Goal: Information Seeking & Learning: Check status

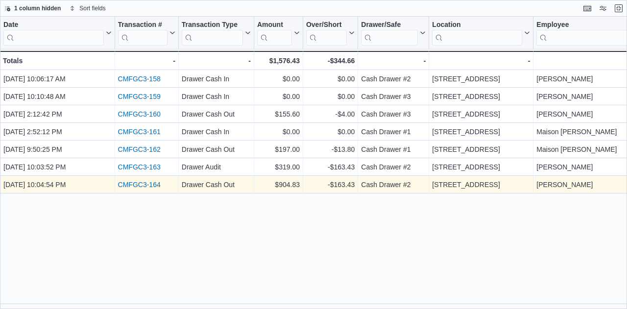
click at [153, 186] on link "CMFGC3-164" at bounding box center [139, 185] width 43 height 8
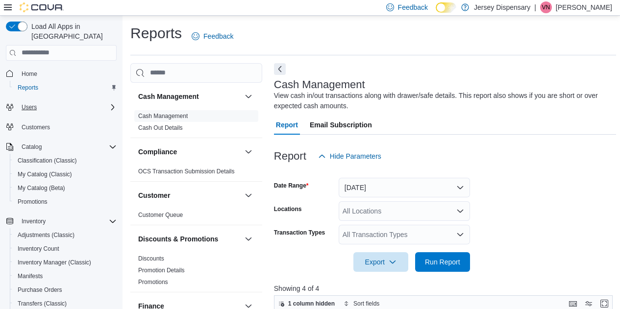
scroll to position [13, 0]
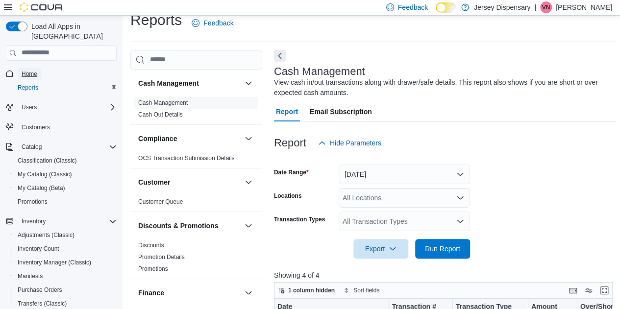
click at [26, 70] on span "Home" at bounding box center [30, 74] width 16 height 8
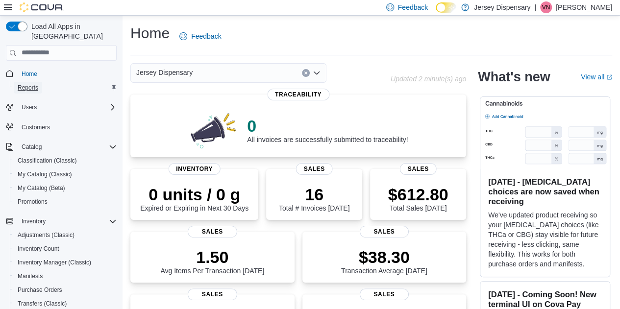
click at [37, 84] on span "Reports" at bounding box center [28, 88] width 21 height 8
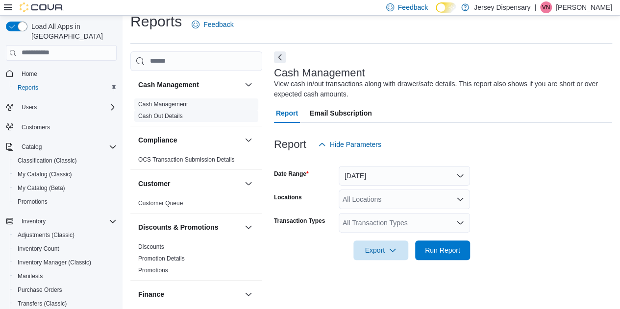
scroll to position [13, 0]
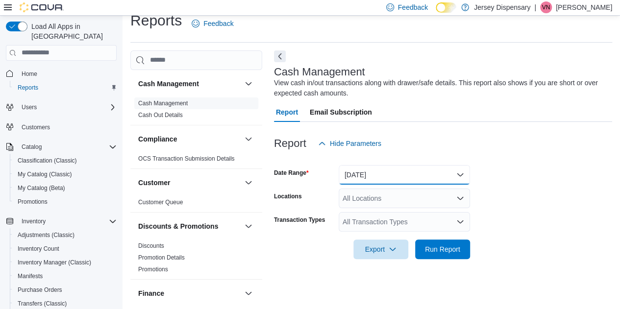
click at [462, 172] on button "Today" at bounding box center [403, 175] width 131 height 20
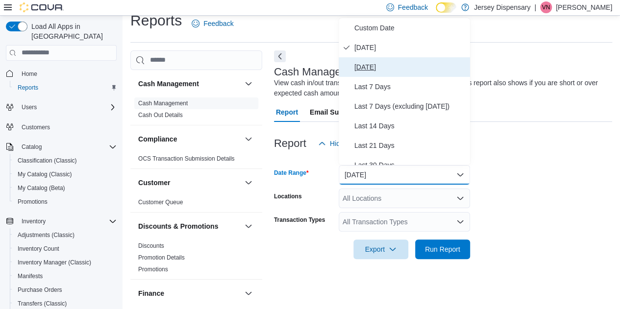
click at [380, 66] on span "[DATE]" at bounding box center [410, 67] width 112 height 12
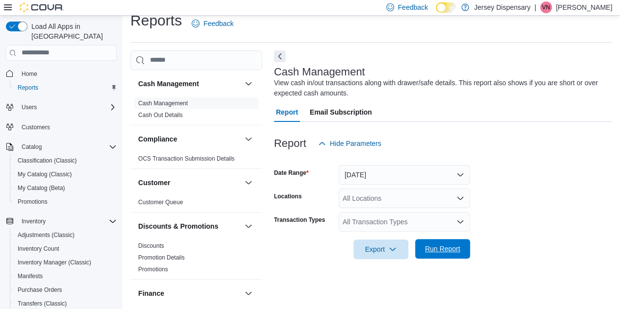
click at [440, 248] on span "Run Report" at bounding box center [442, 249] width 35 height 10
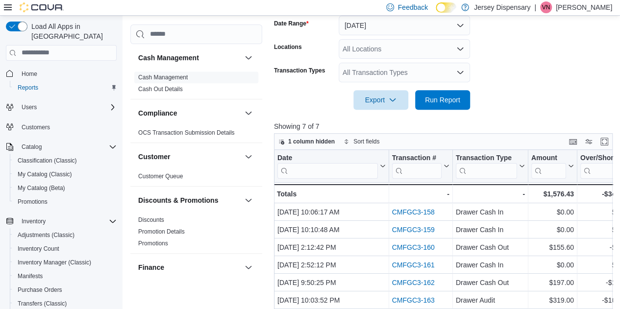
scroll to position [209, 0]
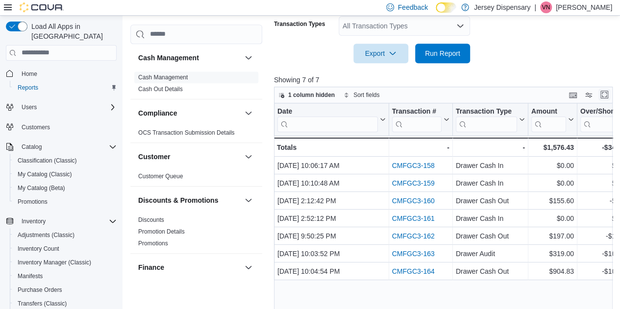
click at [608, 93] on button "Enter fullscreen" at bounding box center [604, 95] width 12 height 12
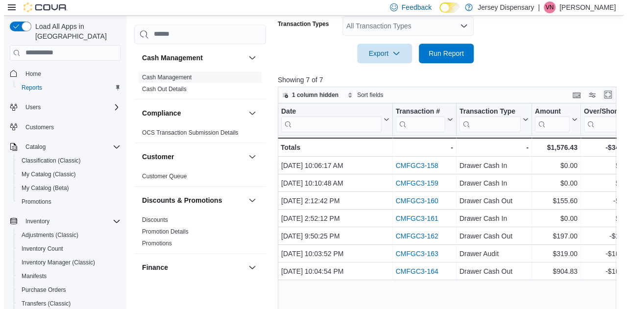
scroll to position [0, 0]
